Goal: Download file/media

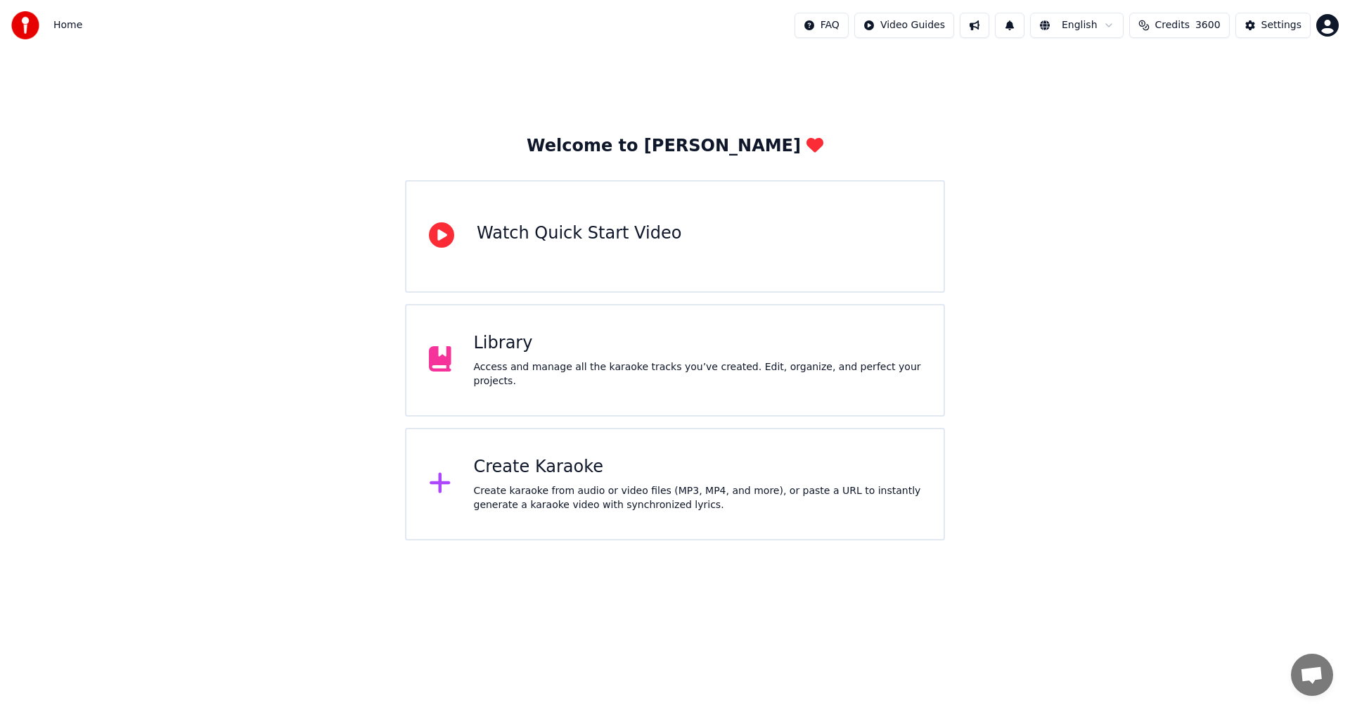
click at [820, 354] on div "Library" at bounding box center [698, 343] width 448 height 23
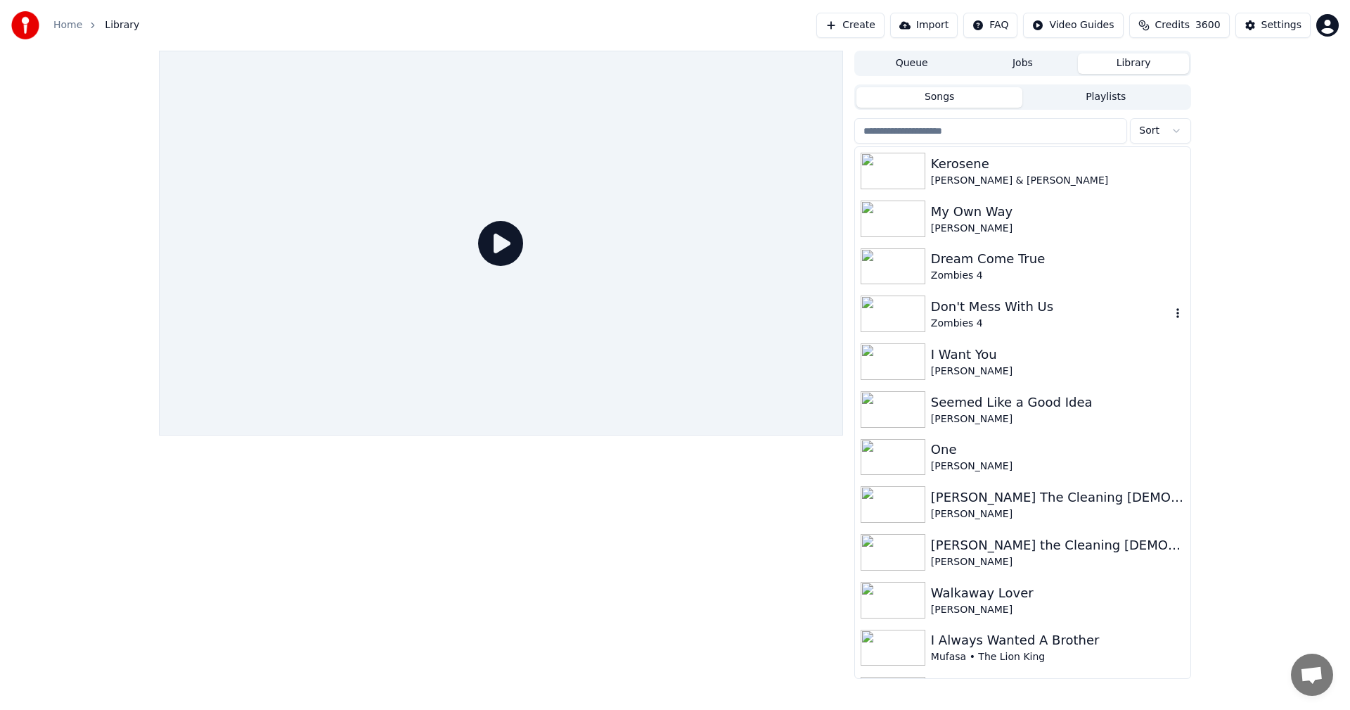
click at [994, 326] on div "Zombies 4" at bounding box center [1051, 323] width 240 height 14
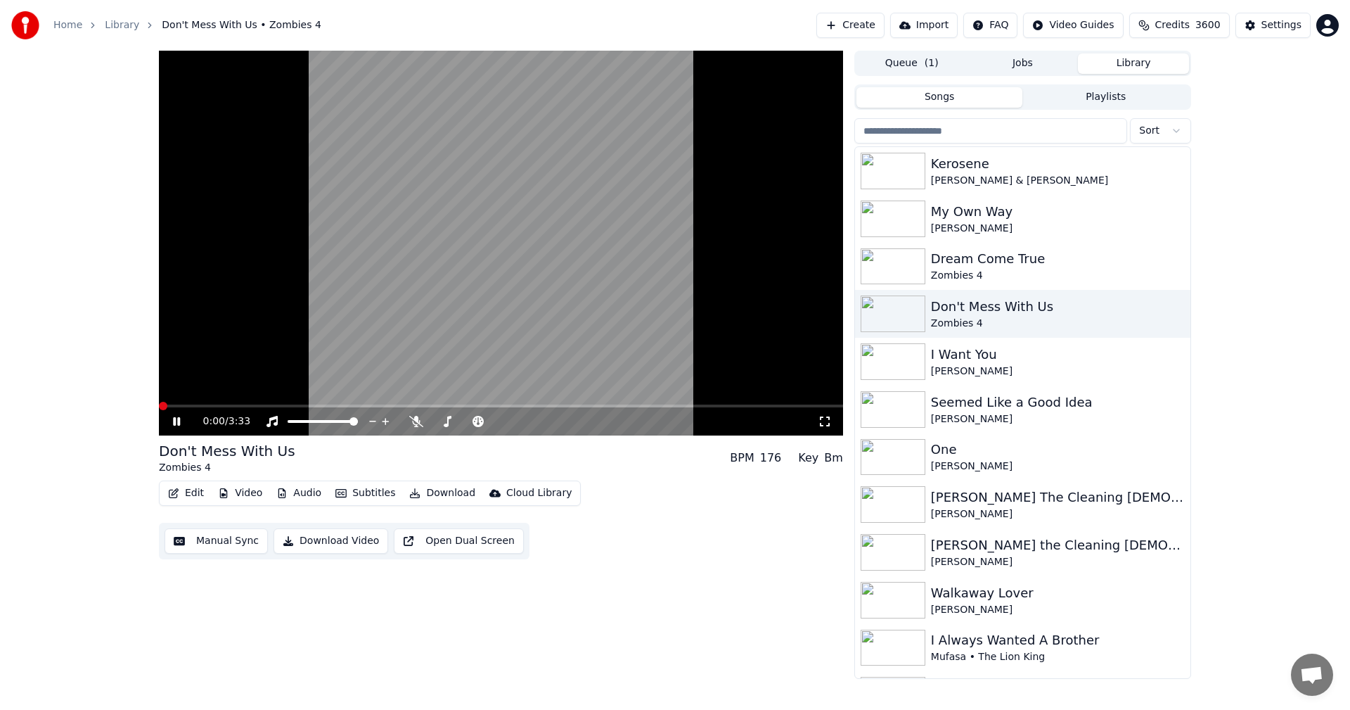
click at [236, 490] on button "Video" at bounding box center [240, 493] width 56 height 20
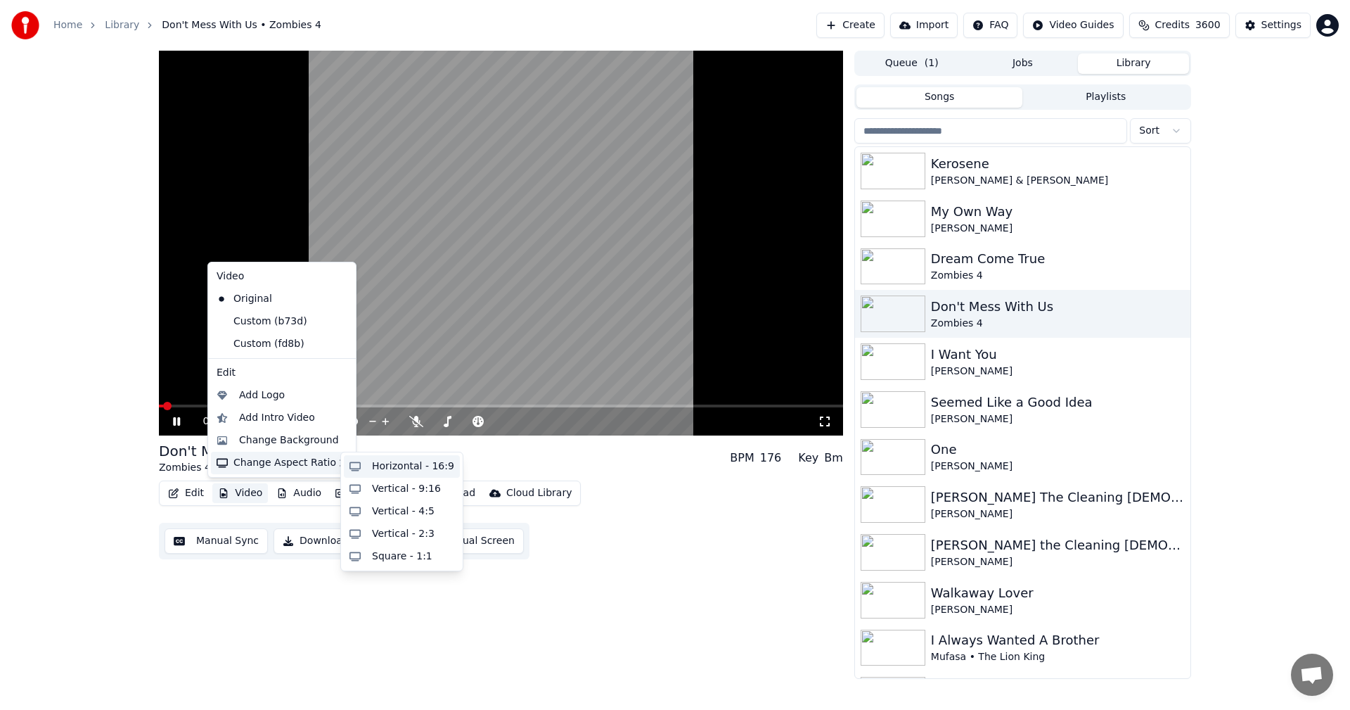
click at [391, 471] on div "Horizontal - 16:9" at bounding box center [413, 466] width 82 height 14
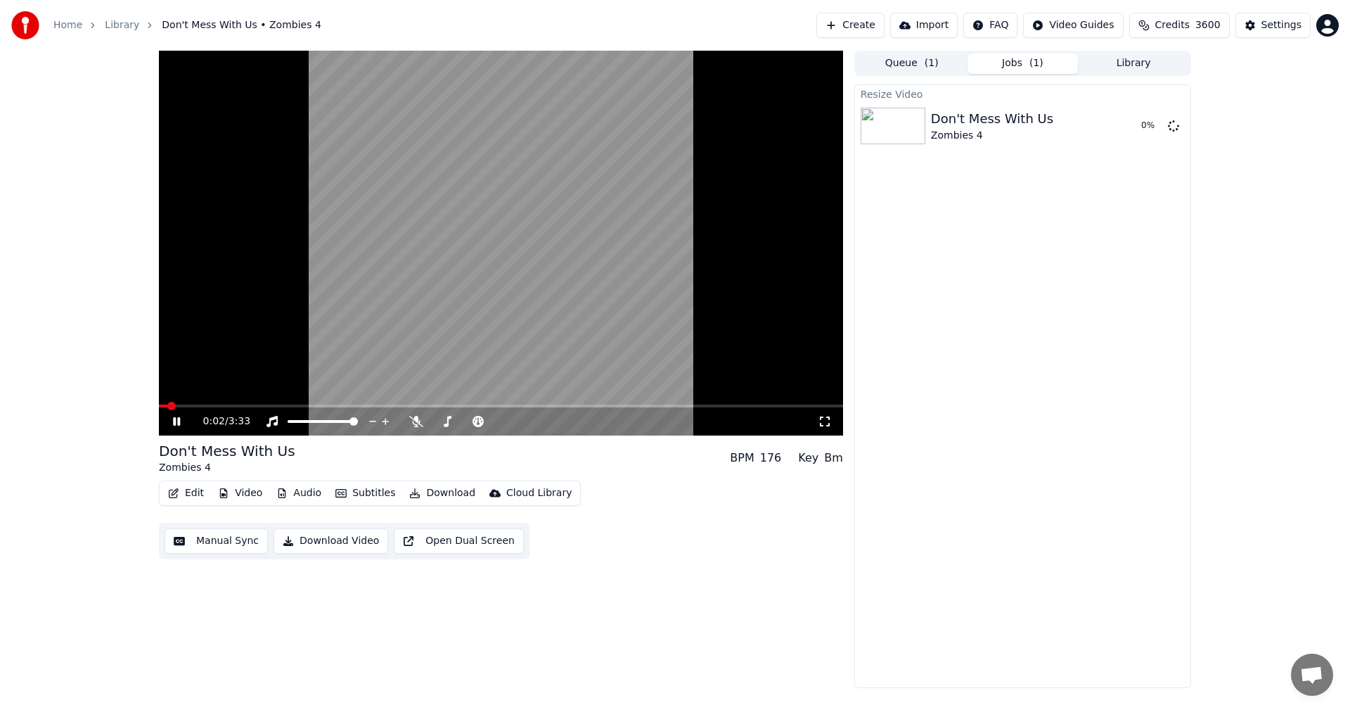
click at [171, 427] on icon at bounding box center [186, 421] width 33 height 11
click at [1134, 122] on button "Play" at bounding box center [1140, 125] width 44 height 25
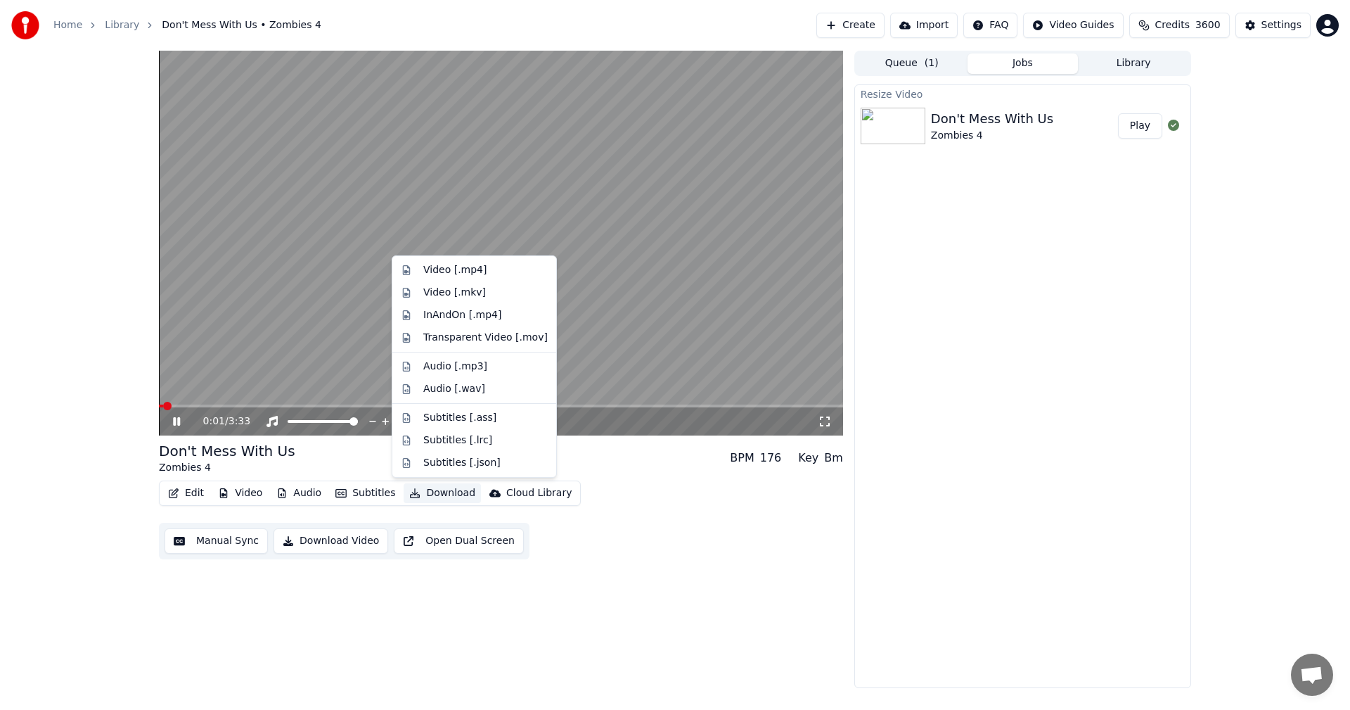
click at [413, 486] on button "Download" at bounding box center [442, 493] width 77 height 20
click at [177, 421] on icon at bounding box center [186, 421] width 33 height 11
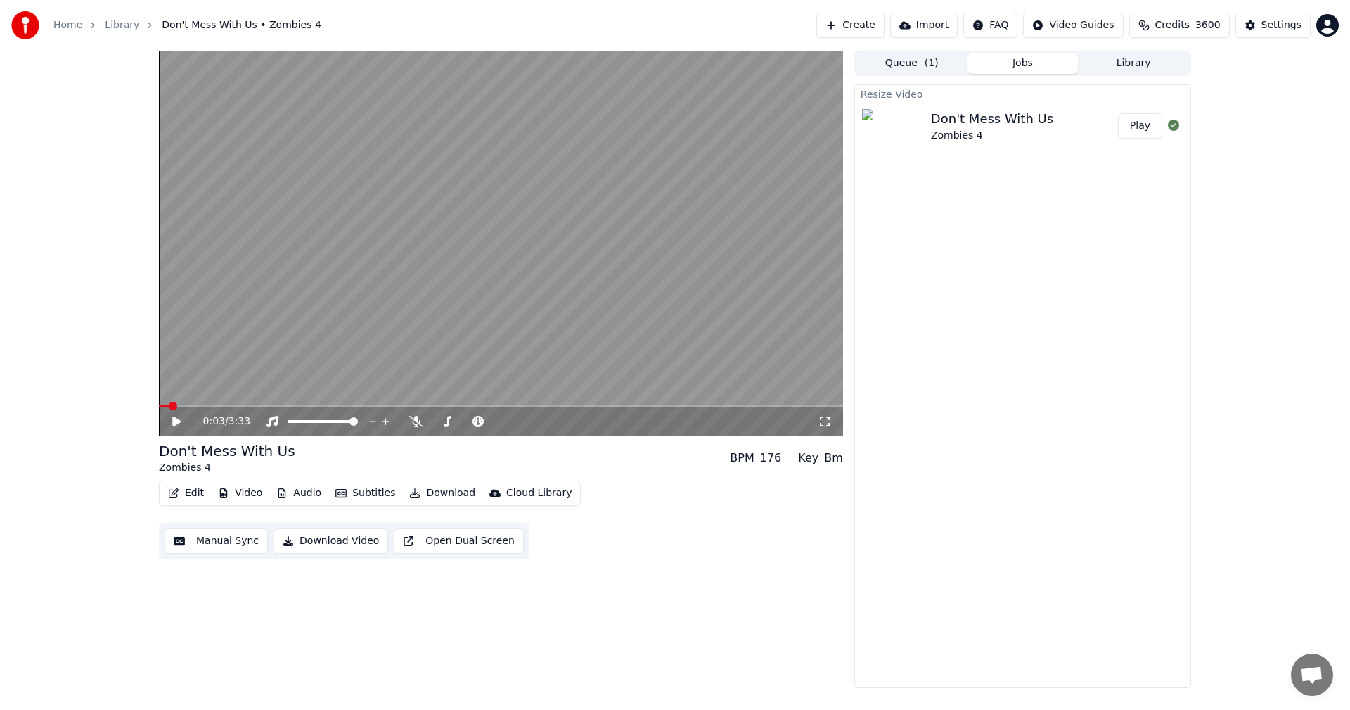
click at [414, 489] on button "Download" at bounding box center [442, 493] width 77 height 20
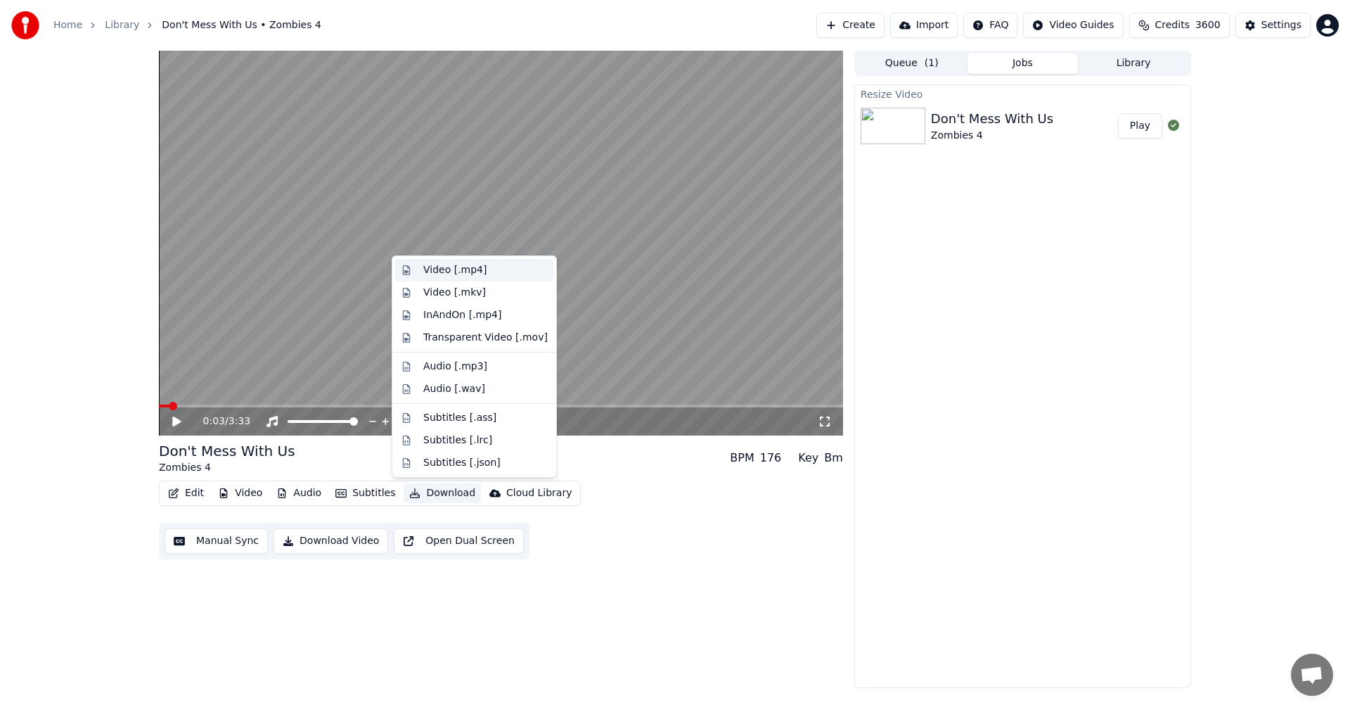
click at [457, 270] on div "Video [.mp4]" at bounding box center [454, 270] width 63 height 14
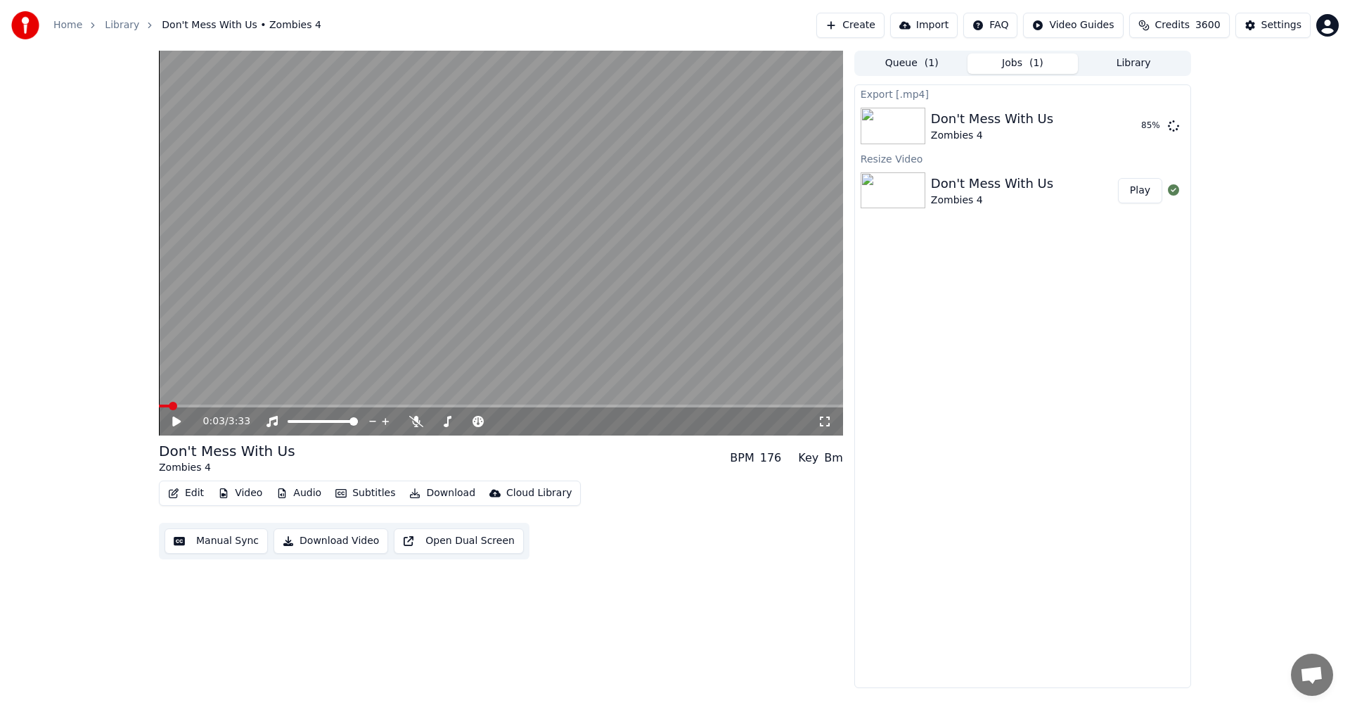
click at [75, 93] on div "0:03 / 3:33 Don't Mess With Us Zombies 4 BPM 176 Key Bm Edit Video Audio Subtit…" at bounding box center [675, 369] width 1350 height 637
